Goal: Task Accomplishment & Management: Manage account settings

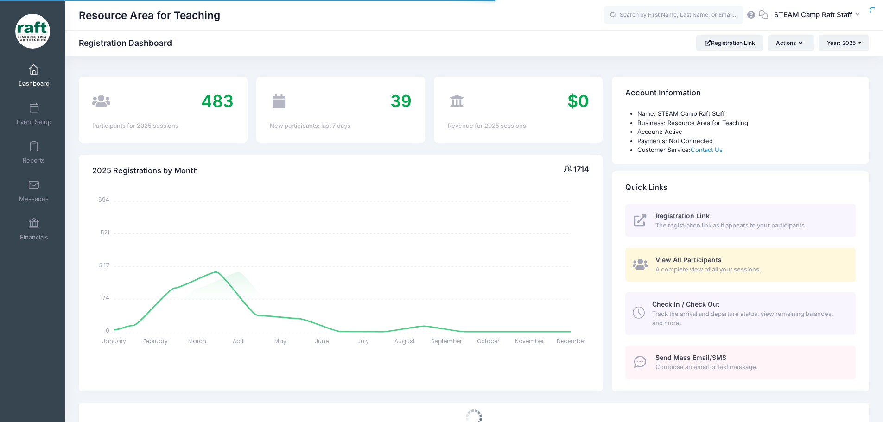
select select
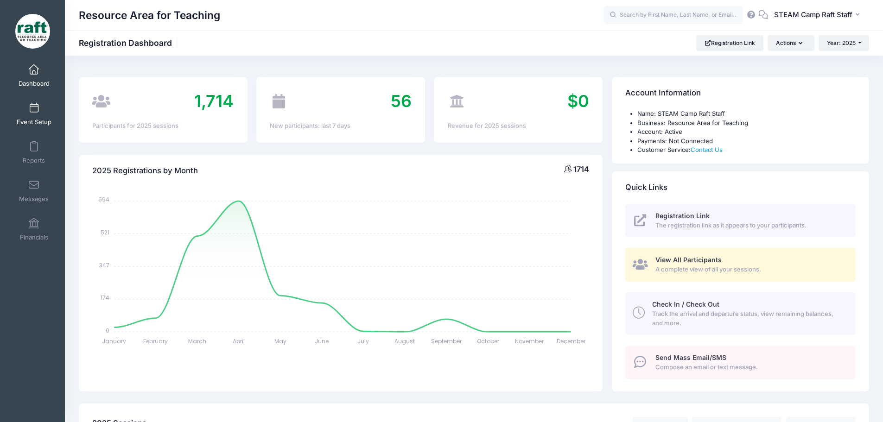
click at [34, 110] on span at bounding box center [34, 108] width 0 height 10
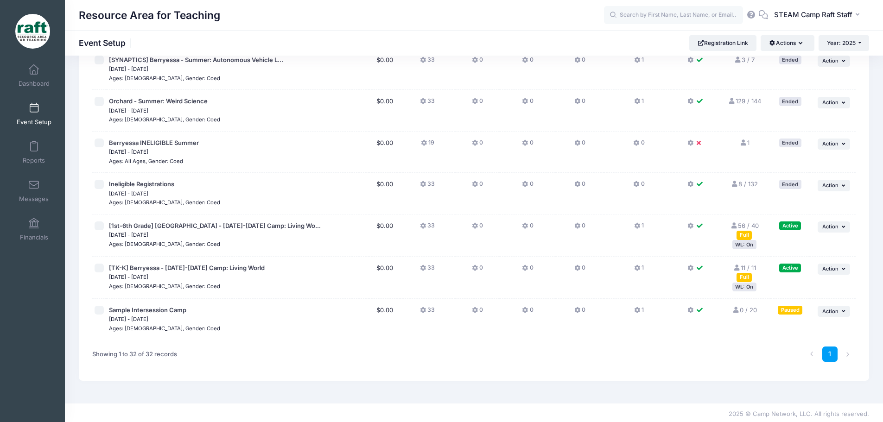
scroll to position [1114, 0]
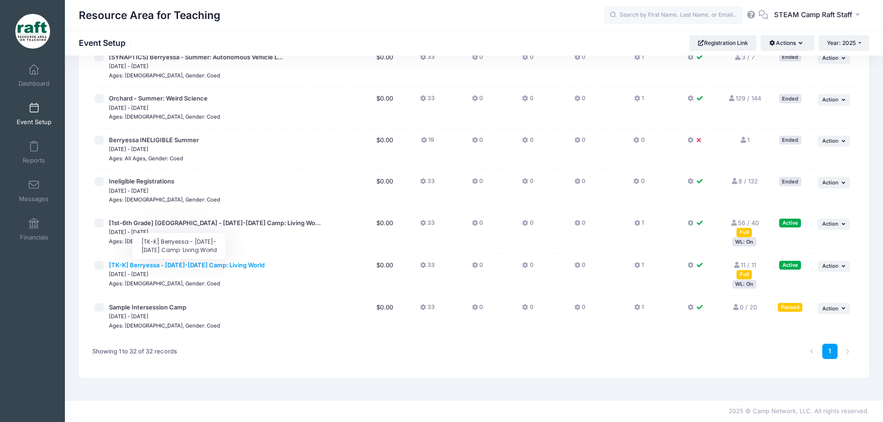
click at [201, 265] on span "[TK-K] Berryessa - [DATE]-[DATE] Camp: Living World" at bounding box center [187, 264] width 156 height 7
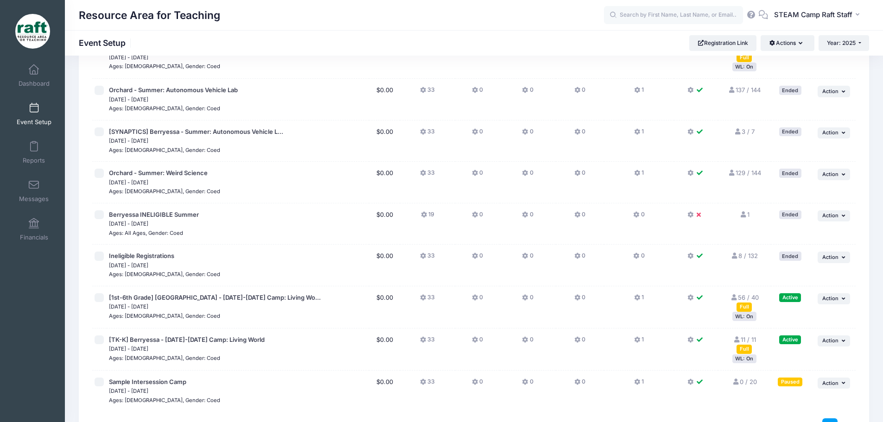
scroll to position [1114, 0]
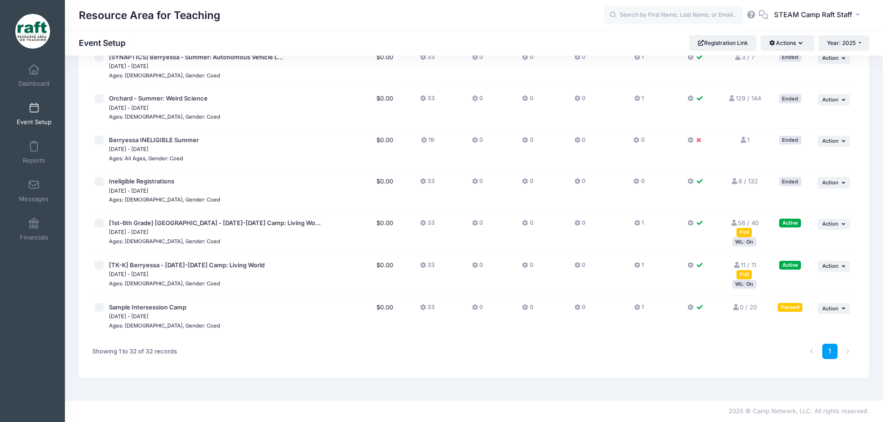
click at [792, 265] on div "Active" at bounding box center [790, 265] width 22 height 9
click at [831, 268] on span "Action" at bounding box center [830, 266] width 16 height 6
click at [738, 278] on div "Full" at bounding box center [743, 274] width 15 height 9
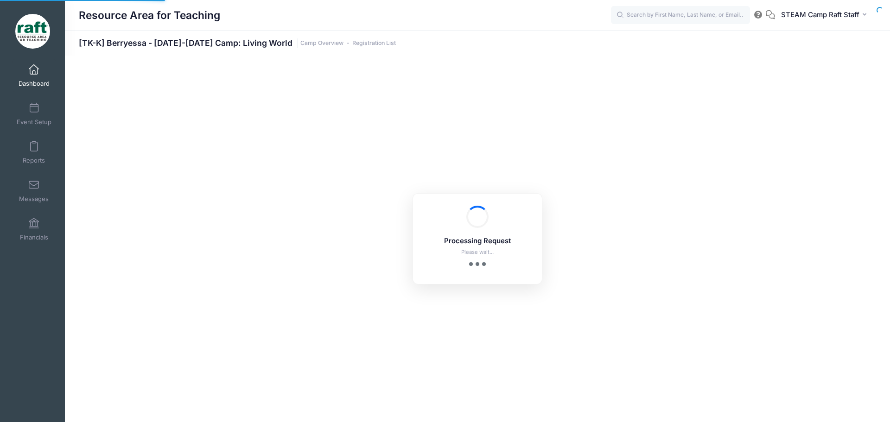
select select "10"
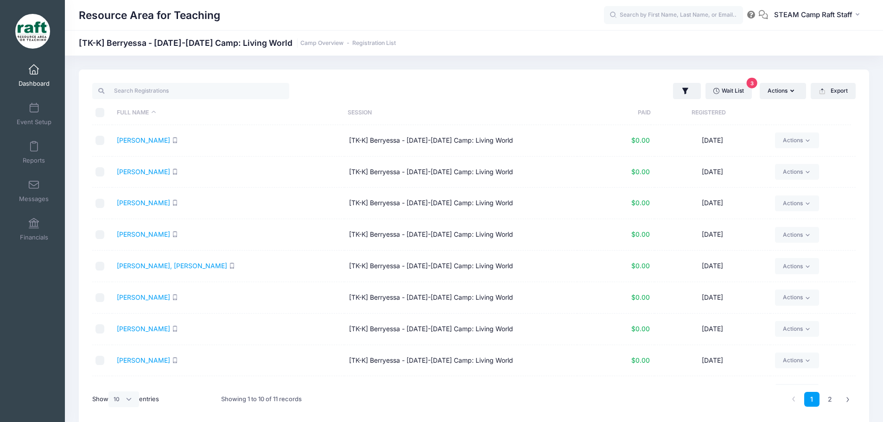
scroll to position [39, 0]
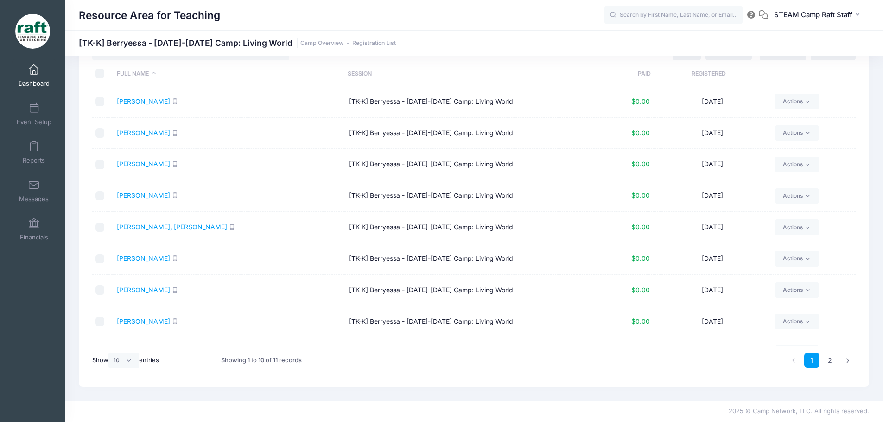
drag, startPoint x: 131, startPoint y: 40, endPoint x: 61, endPoint y: 34, distance: 70.2
click at [131, 40] on h1 "[TK-K] Berryessa - [DATE]-[DATE] Camp: Living World Camp Overview Registration …" at bounding box center [237, 43] width 317 height 10
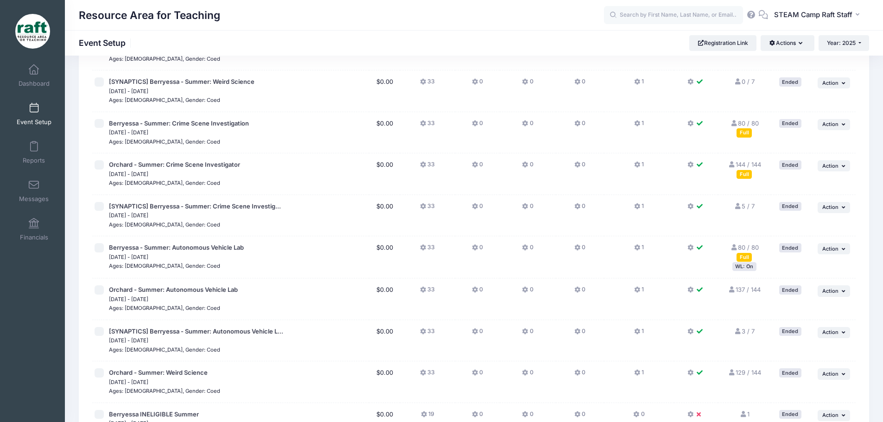
scroll to position [1066, 0]
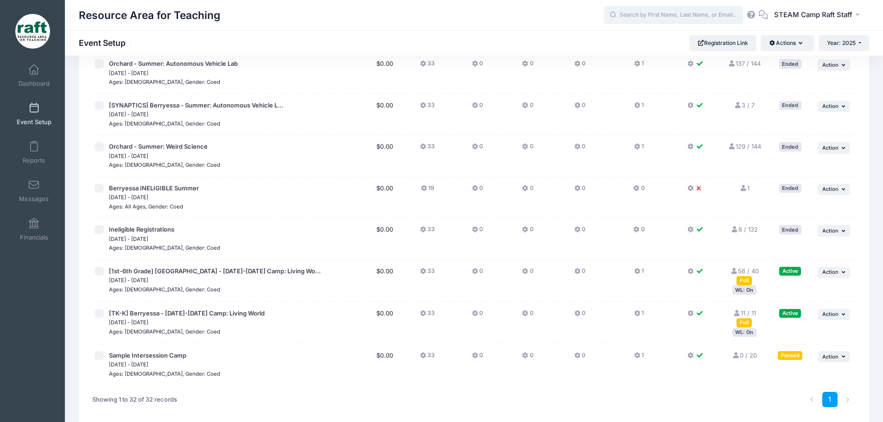
click at [659, 18] on input "text" at bounding box center [673, 15] width 139 height 19
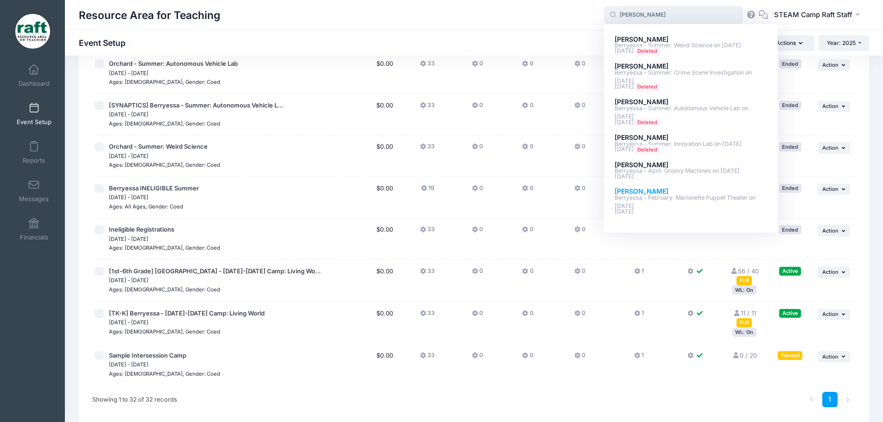
click at [644, 195] on p "Berryessa - February: Marionette Puppet Theater on Feb-19, 2025" at bounding box center [691, 202] width 153 height 17
type input "Benjamin Du (Berryessa - February: Marionette Puppet Theater, Feb-19, 2025)"
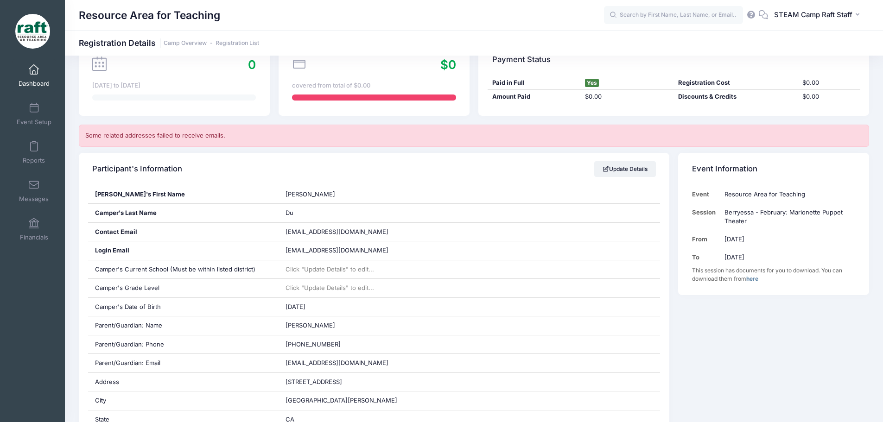
scroll to position [93, 0]
